Goal: Communication & Community: Answer question/provide support

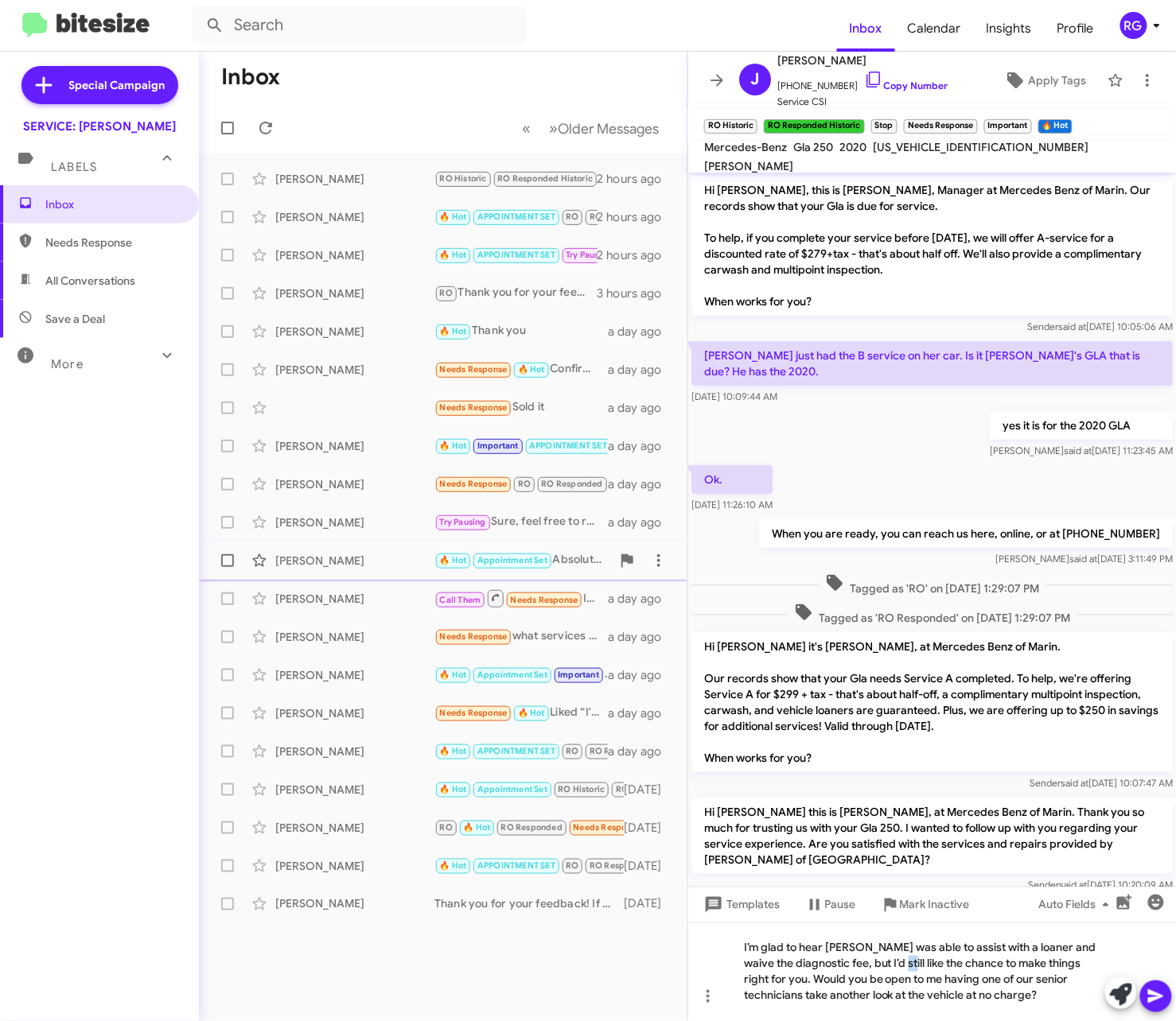
scroll to position [690, 0]
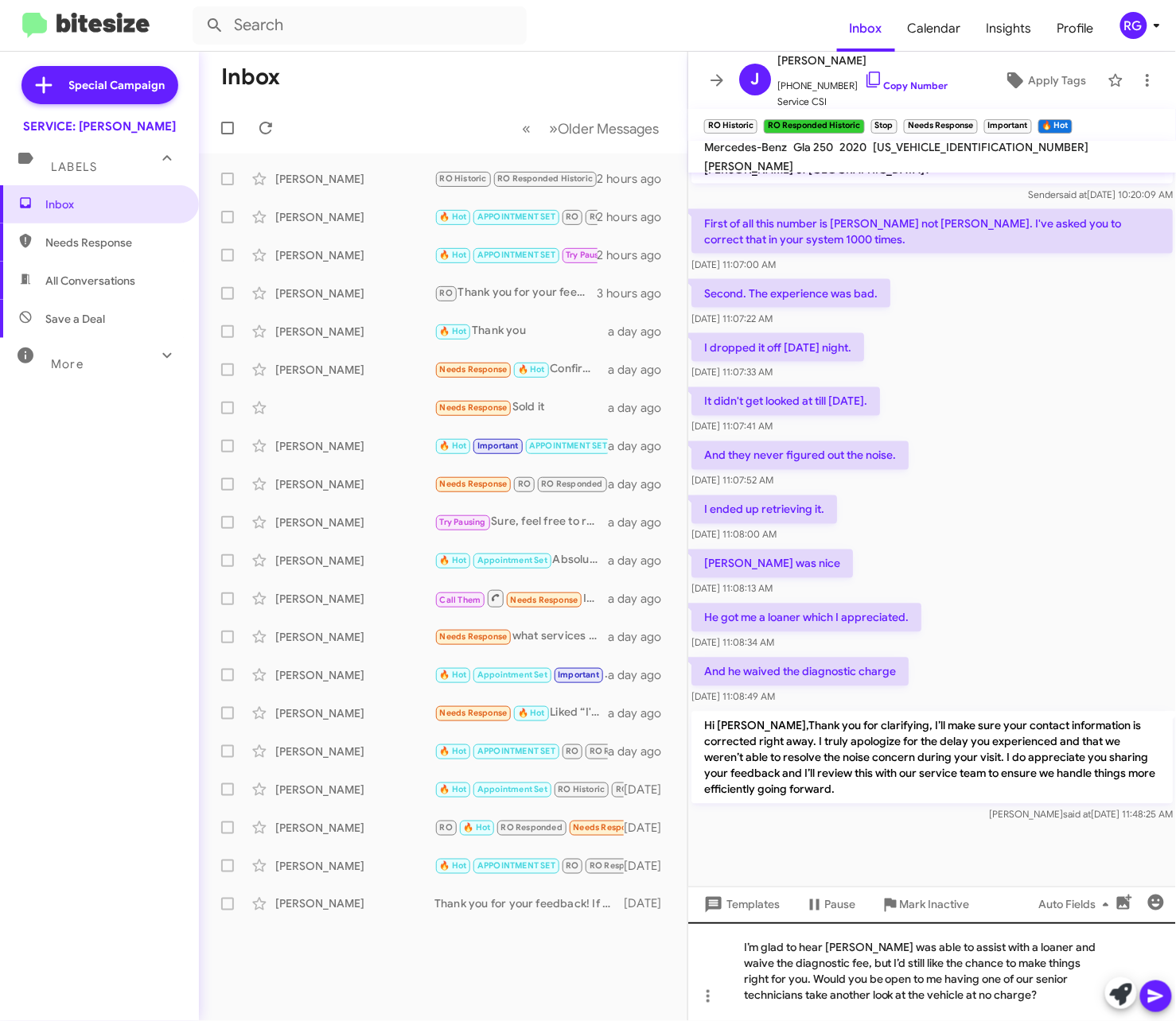
click at [929, 978] on div "I’m glad to hear [PERSON_NAME] was able to assist with a loaner and waive the d…" at bounding box center [931, 972] width 487 height 99
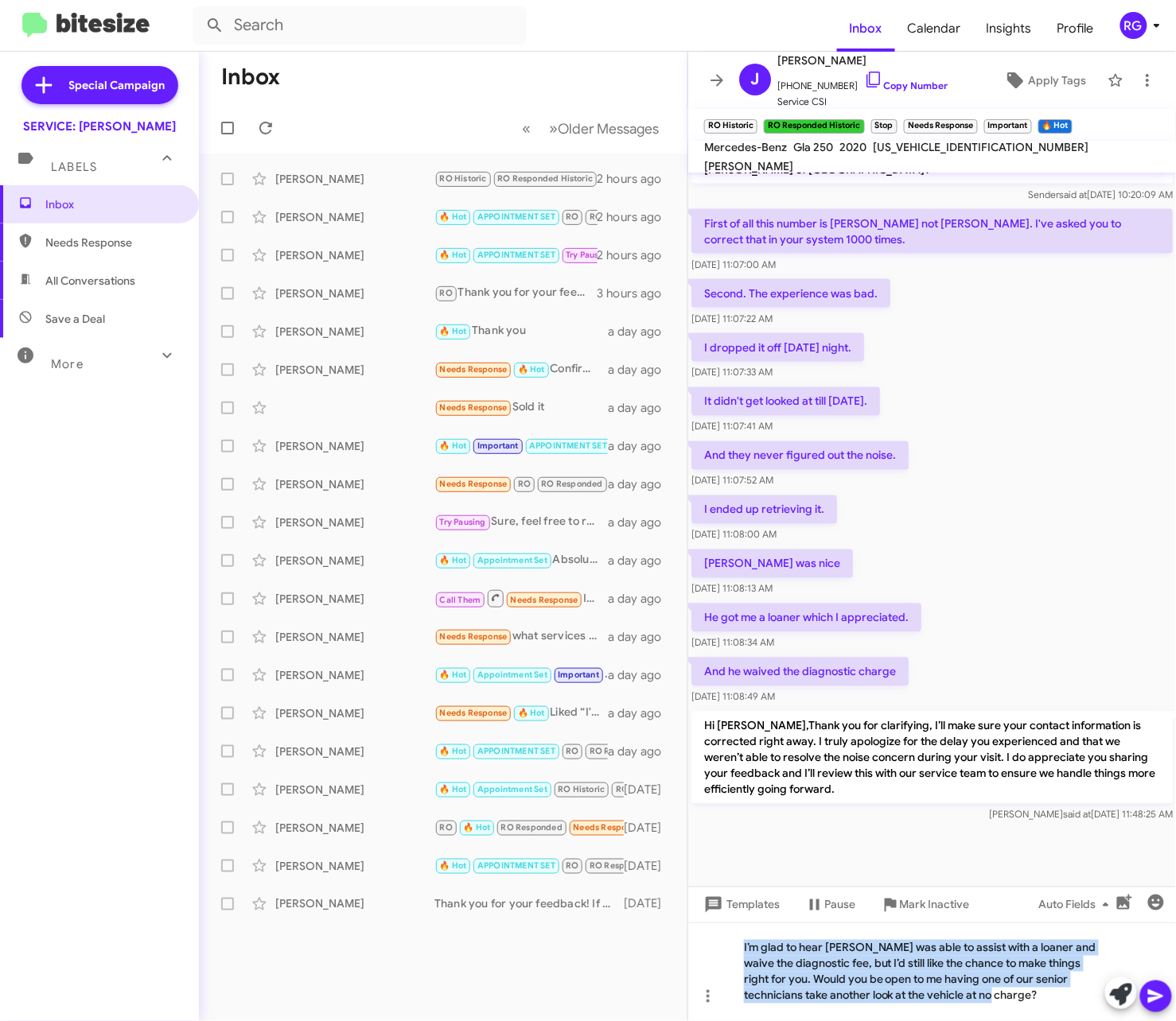
drag, startPoint x: 975, startPoint y: 1000, endPoint x: 661, endPoint y: 927, distance: 322.4
click at [661, 927] on div "Inbox « Previous » Next Older Messages Jill Phillips RO Historic RO Responded H…" at bounding box center [687, 537] width 976 height 970
copy div "I’m glad to hear [PERSON_NAME] was able to assist with a loaner and waive the d…"
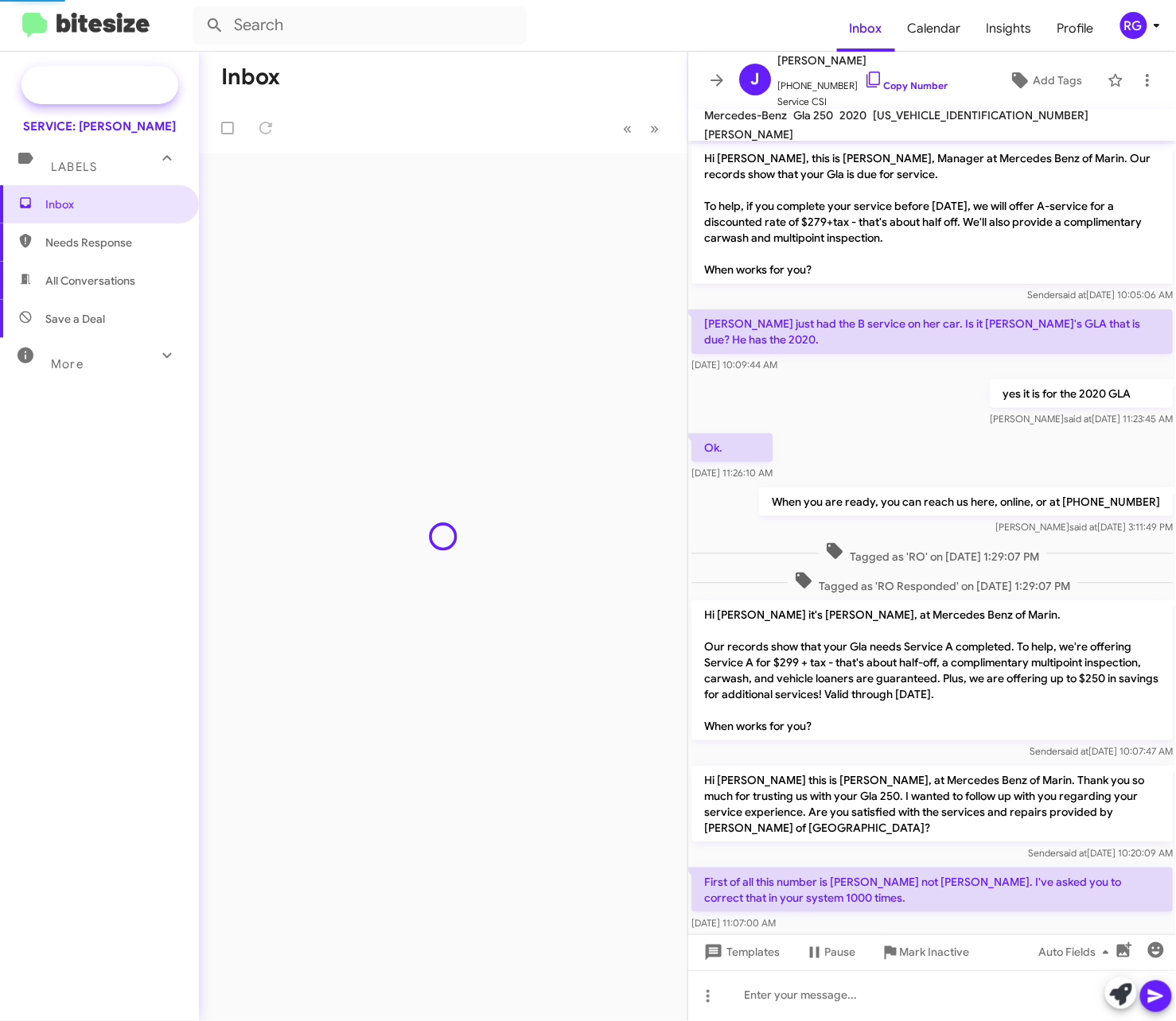
scroll to position [579, 0]
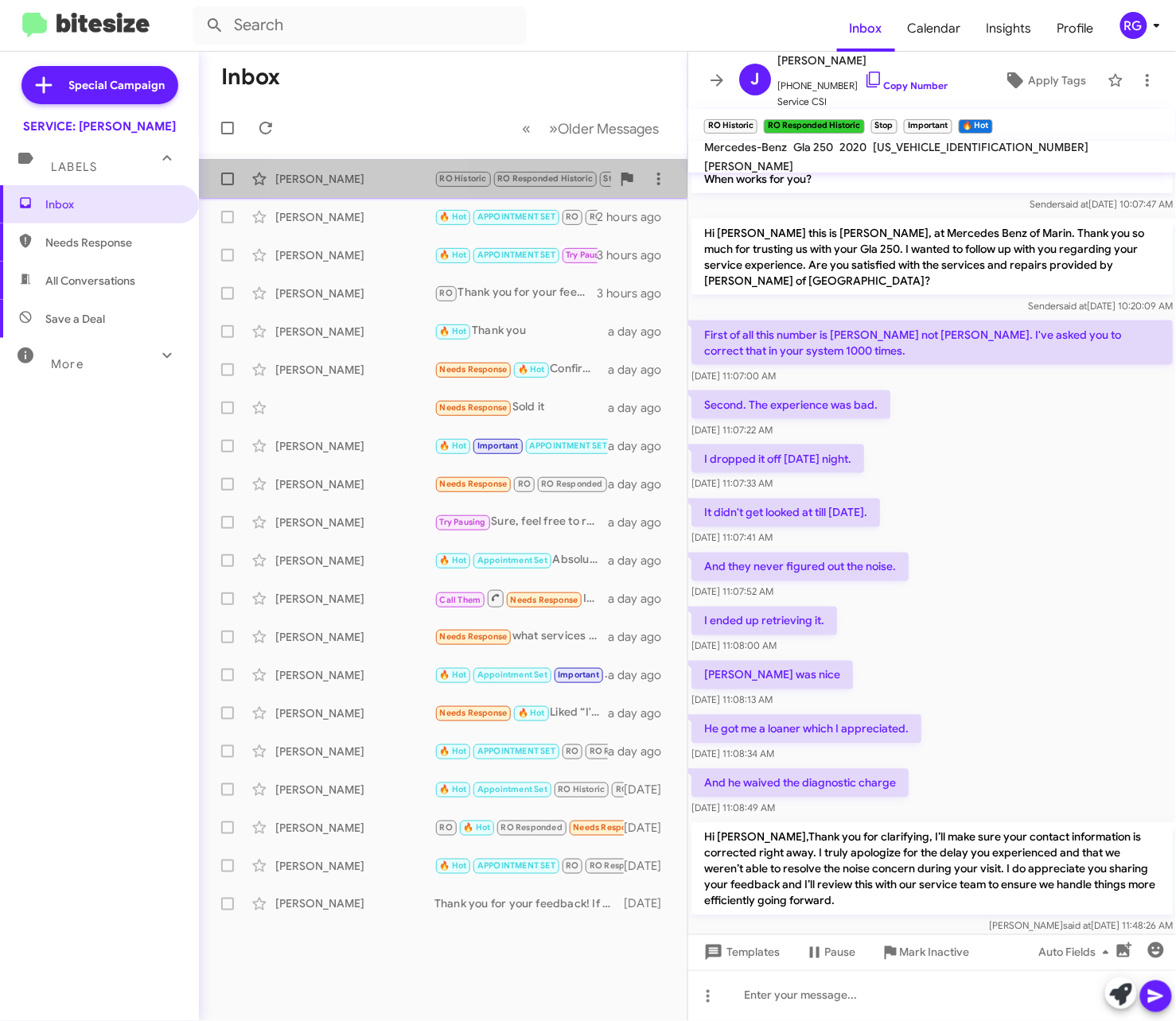
click at [376, 178] on div "[PERSON_NAME]" at bounding box center [355, 178] width 159 height 16
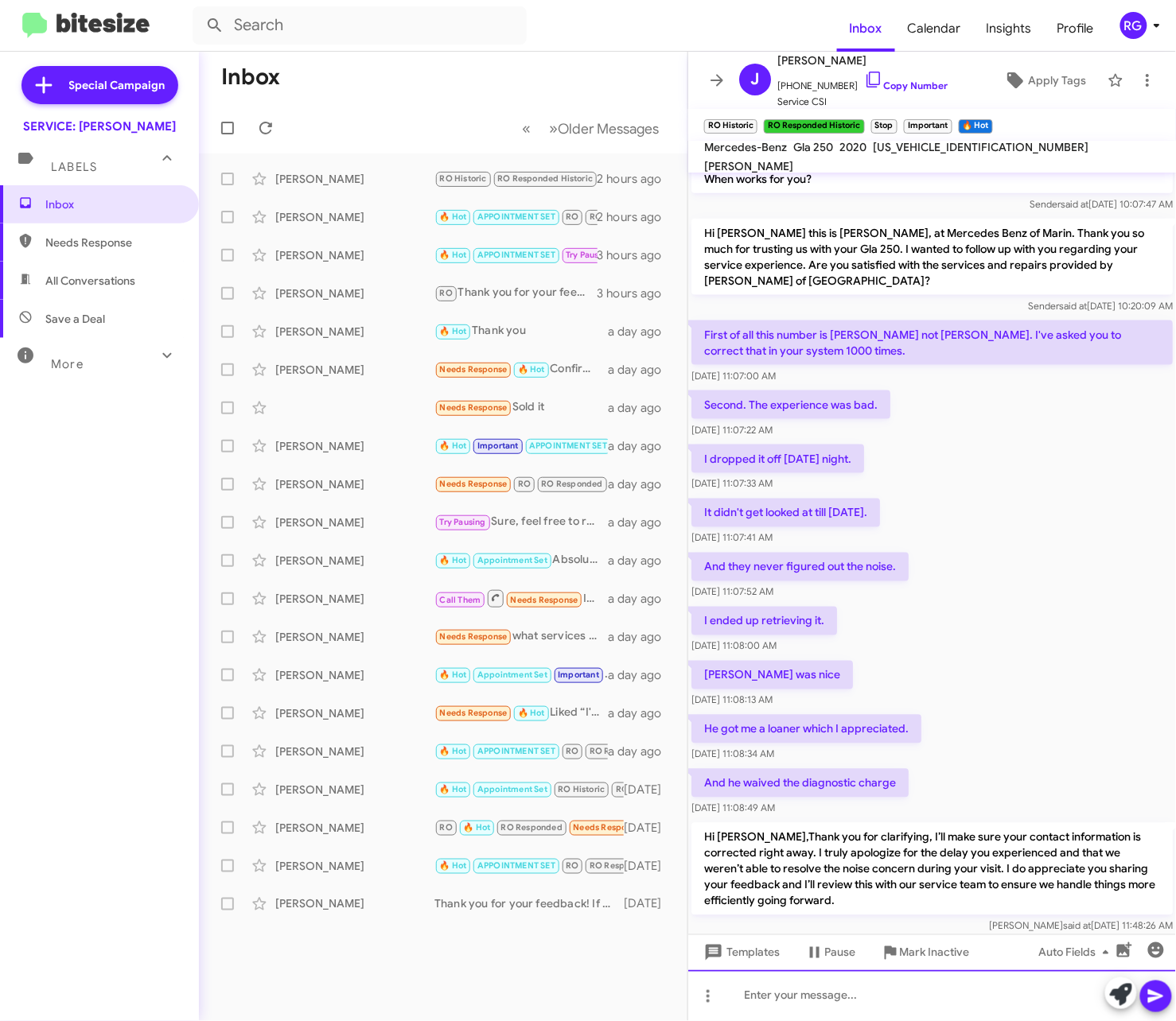
paste div
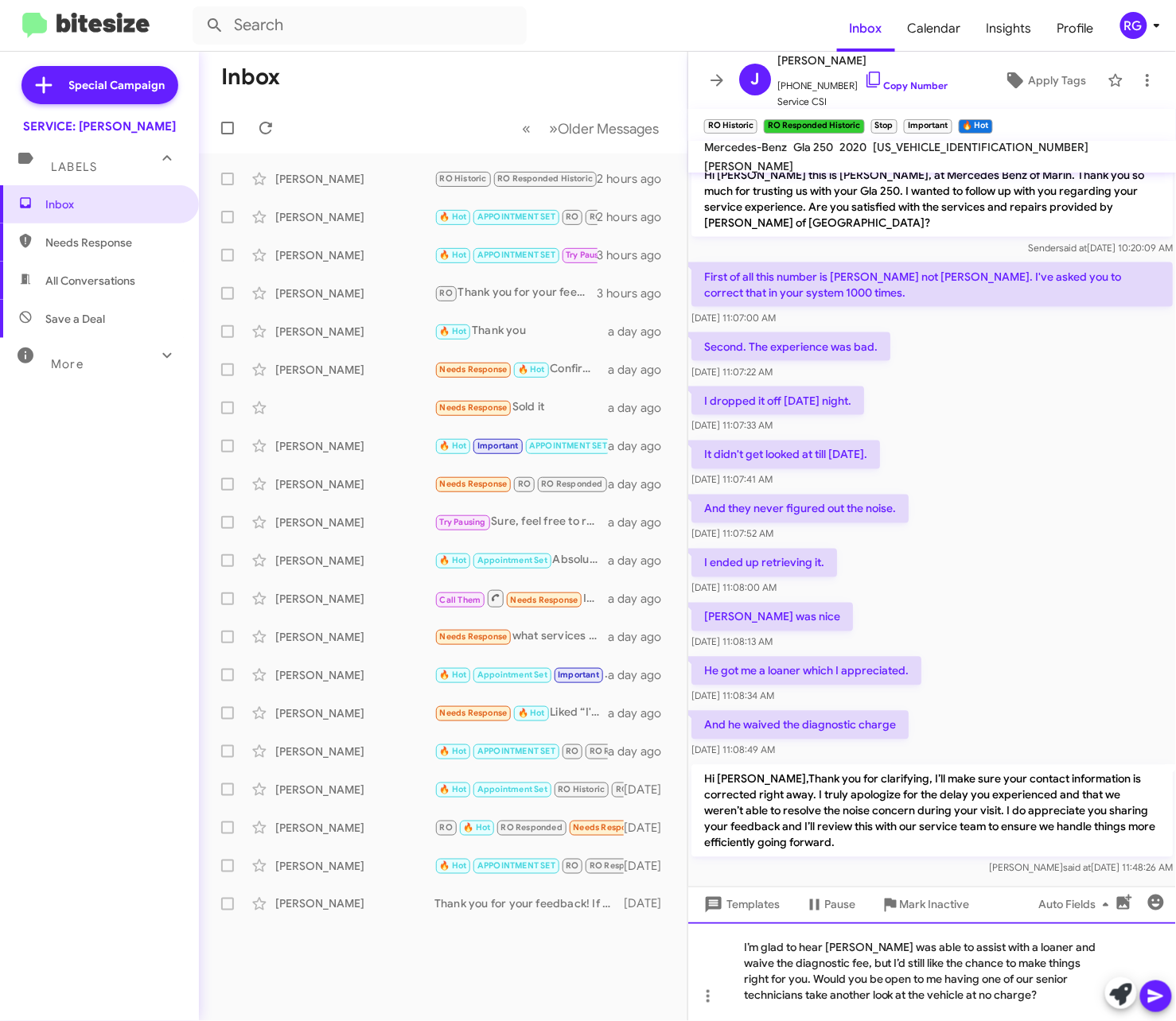
scroll to position [690, 0]
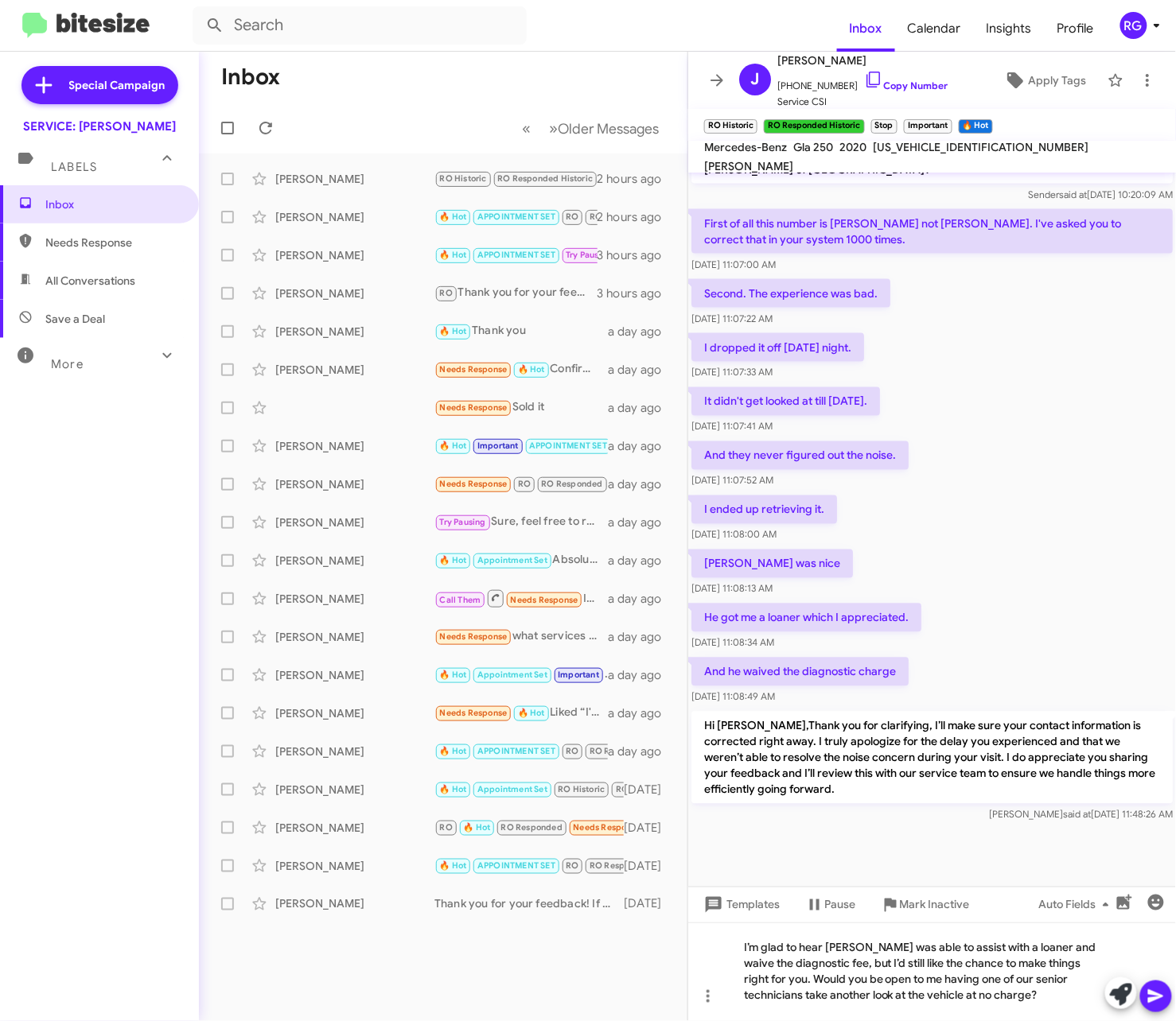
click at [0, 704] on html "Inbox Calendar Insights Profile RG Special Campaign SERVICE: [PERSON_NAME] Labe…" at bounding box center [588, 510] width 1176 height 1021
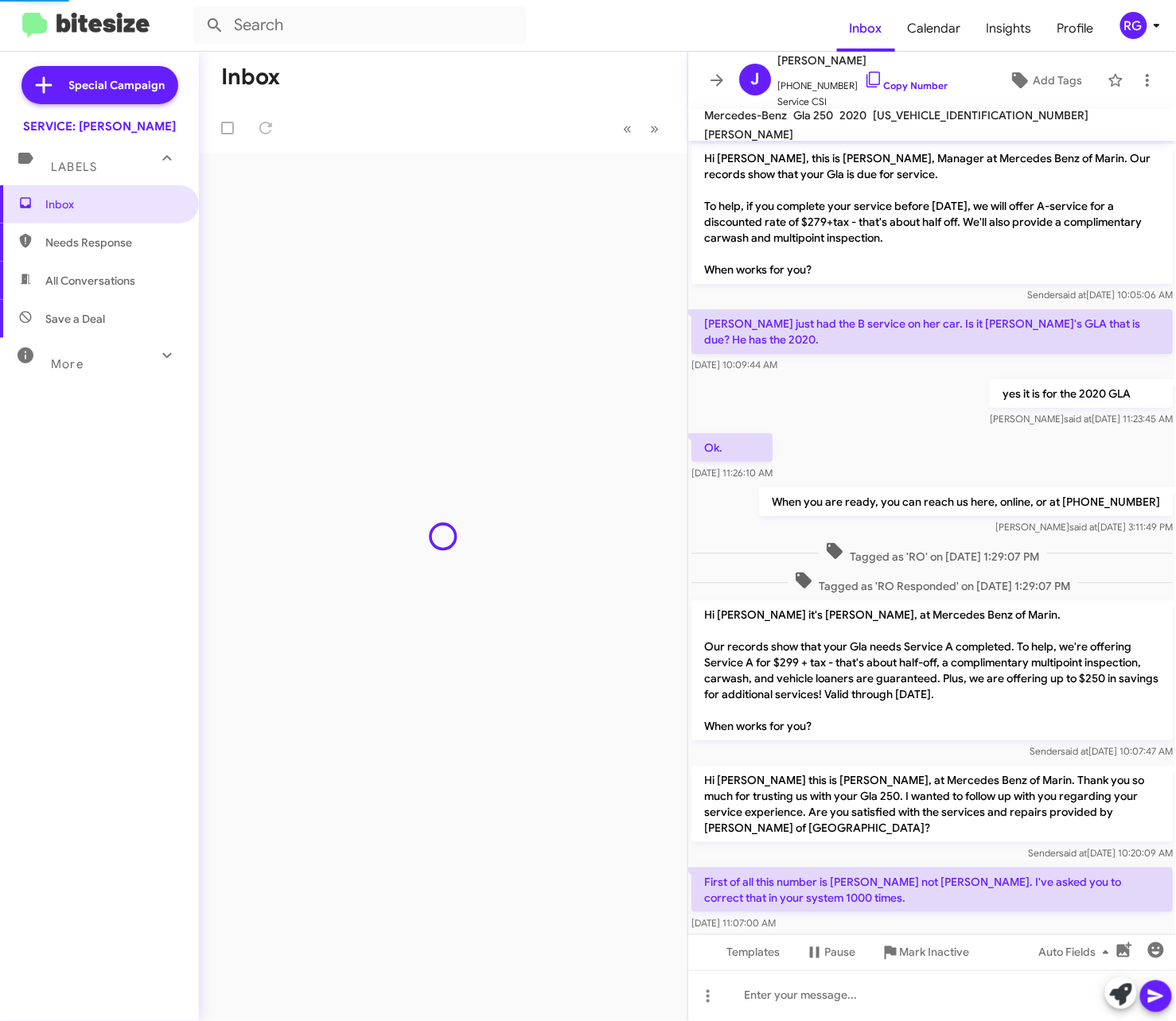
scroll to position [579, 0]
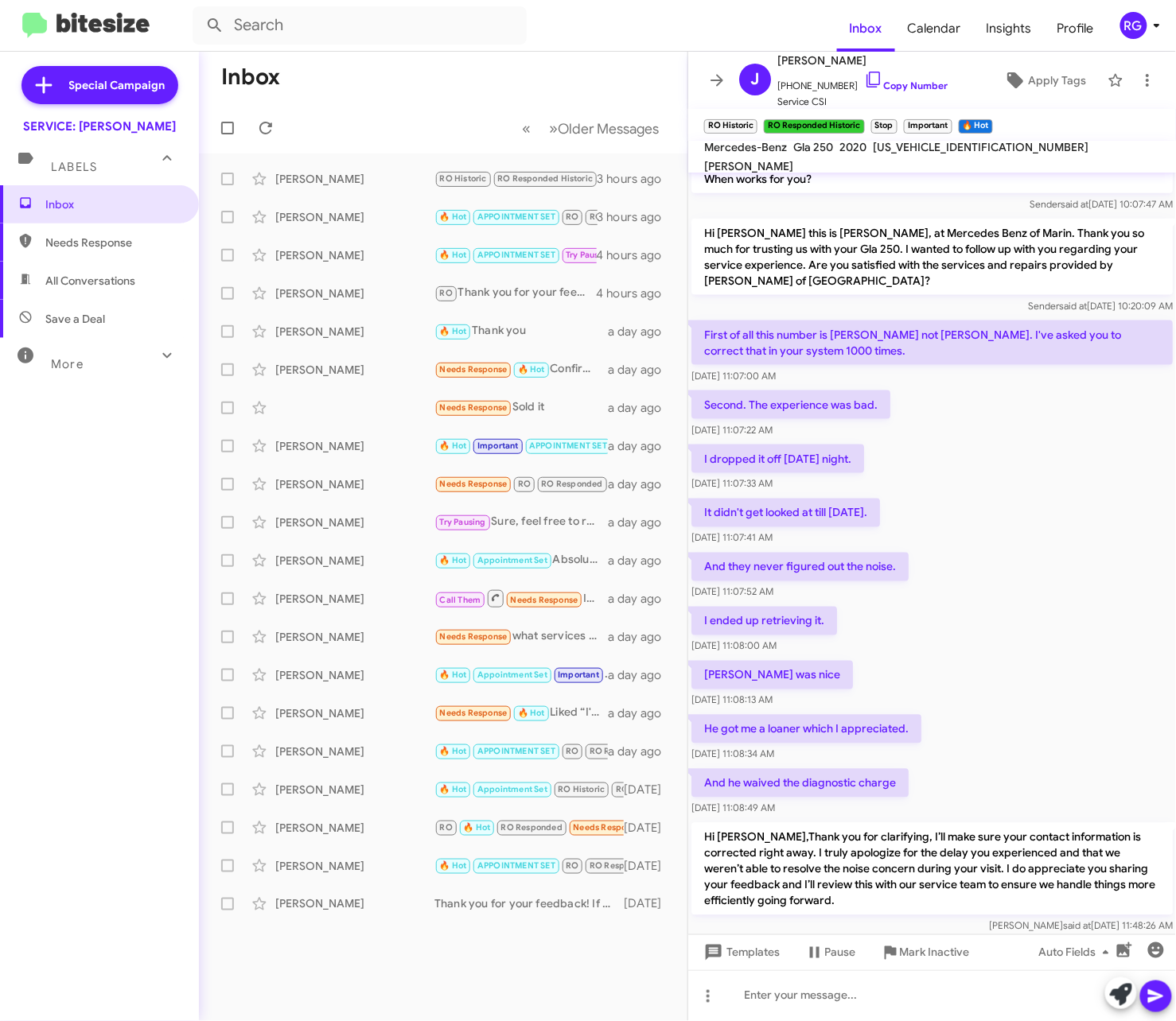
click at [22, 796] on div "Inbox Needs Response All Conversations Save a Deal More Important 🔥 Hot Appoint…" at bounding box center [99, 492] width 199 height 613
